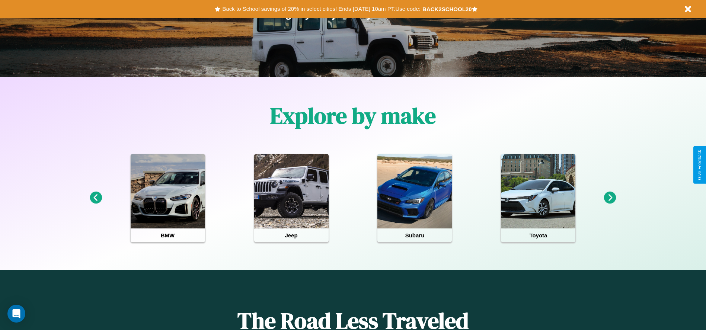
scroll to position [154, 0]
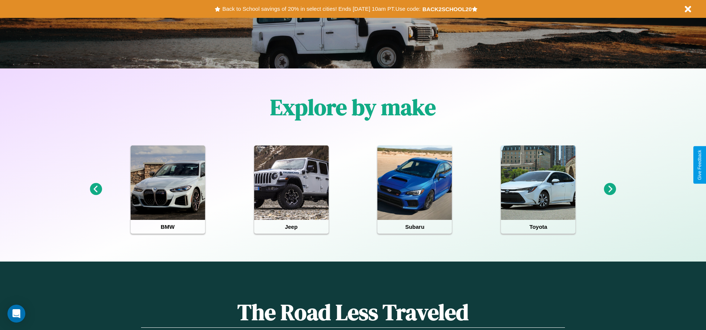
click at [610, 189] on icon at bounding box center [610, 189] width 12 height 12
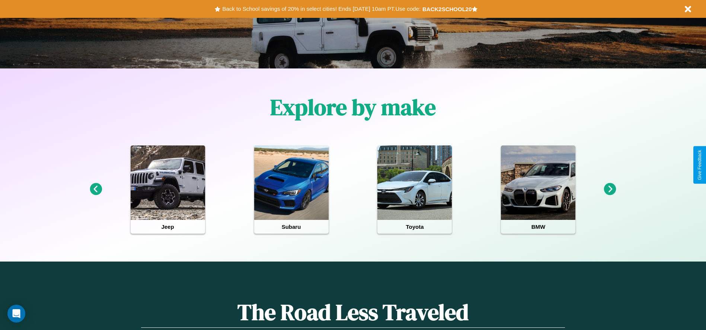
click at [610, 189] on icon at bounding box center [610, 189] width 12 height 12
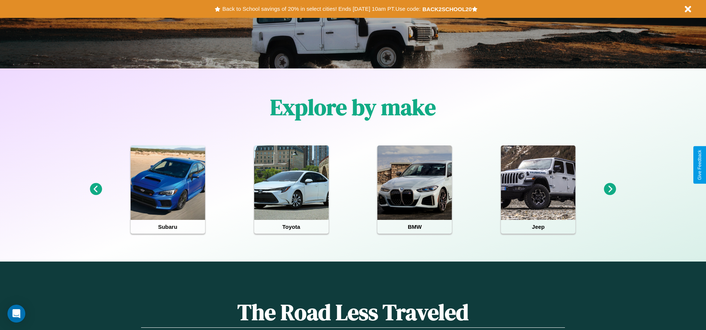
click at [610, 189] on icon at bounding box center [610, 189] width 12 height 12
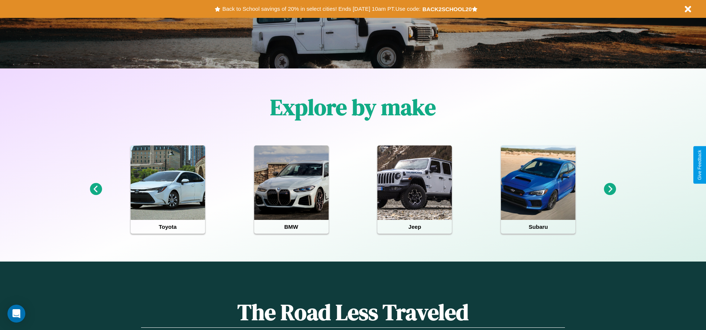
click at [610, 189] on icon at bounding box center [610, 189] width 12 height 12
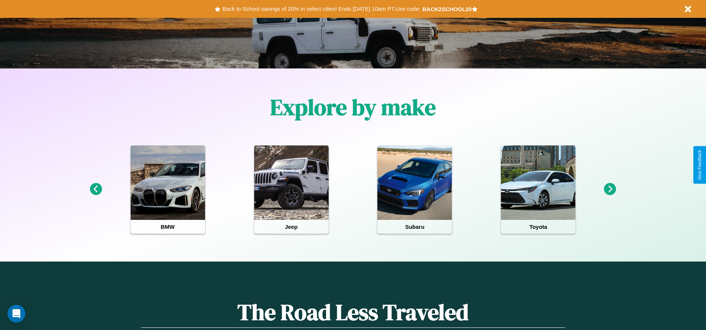
click at [96, 189] on icon at bounding box center [96, 189] width 12 height 12
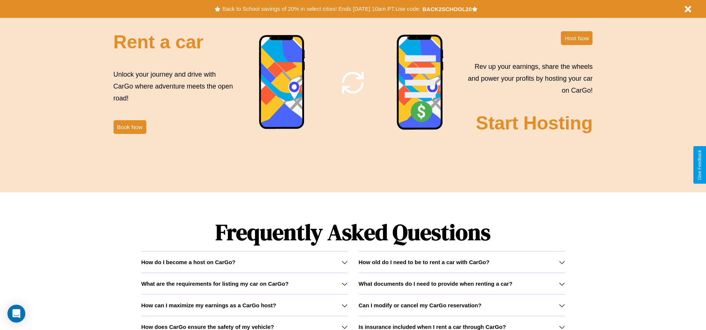
scroll to position [1068, 0]
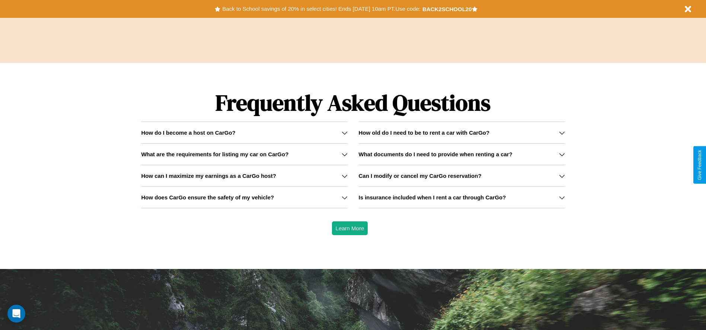
click at [462, 154] on h3 "What documents do I need to provide when renting a car?" at bounding box center [436, 154] width 154 height 6
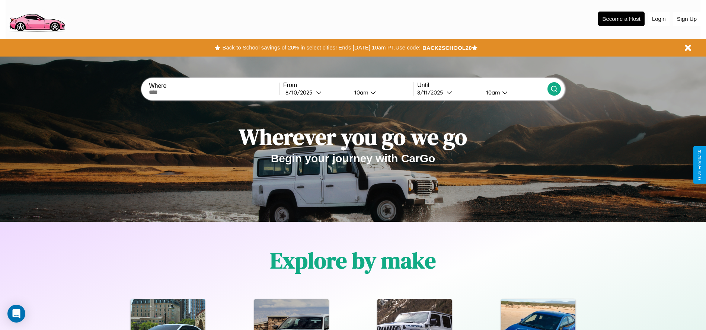
scroll to position [0, 0]
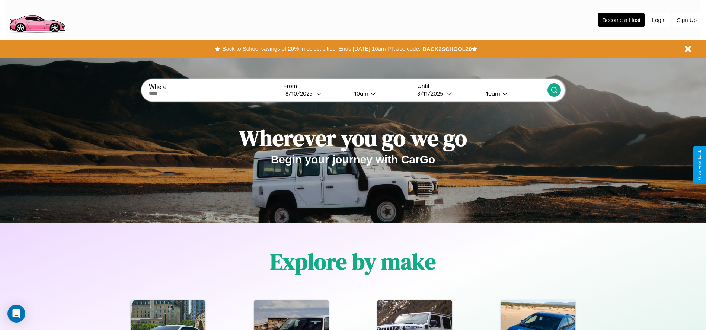
click at [659, 20] on button "Login" at bounding box center [658, 20] width 21 height 14
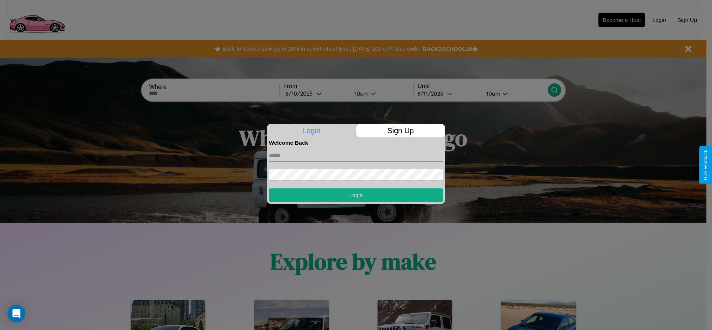
click at [356, 155] on input "text" at bounding box center [356, 156] width 174 height 12
type input "**********"
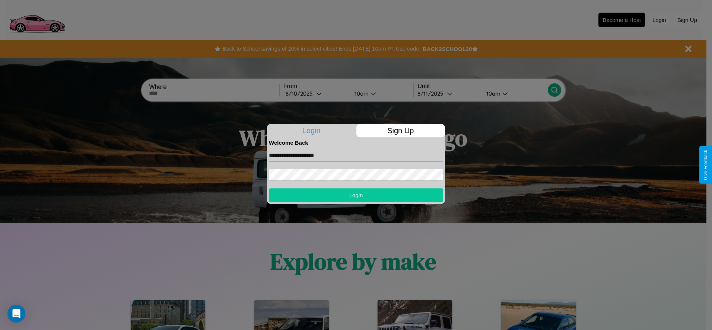
click at [356, 195] on button "Login" at bounding box center [356, 195] width 174 height 14
